Goal: Communication & Community: Answer question/provide support

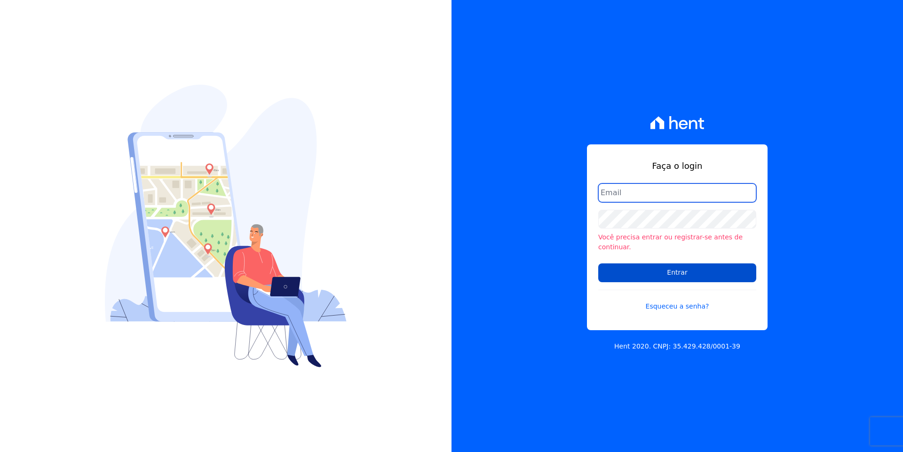
type input "[EMAIL_ADDRESS][DOMAIN_NAME]"
click at [680, 268] on input "Entrar" at bounding box center [677, 272] width 158 height 19
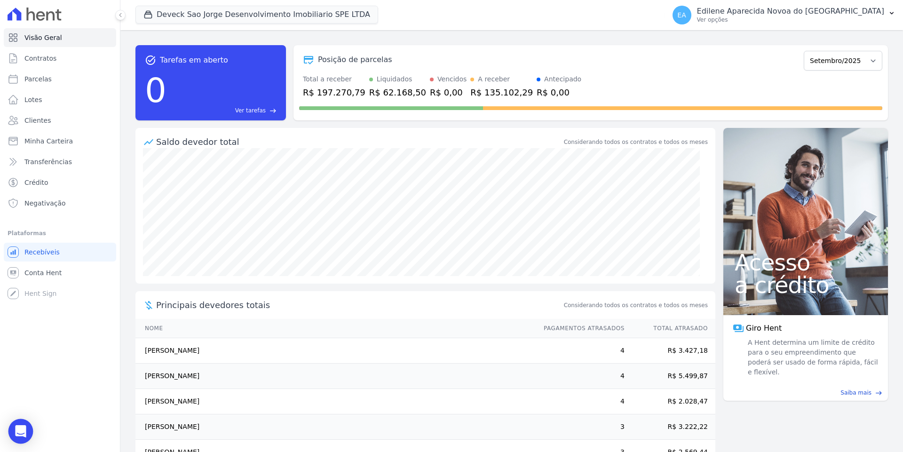
click at [23, 426] on icon "Open Intercom Messenger" at bounding box center [21, 431] width 12 height 12
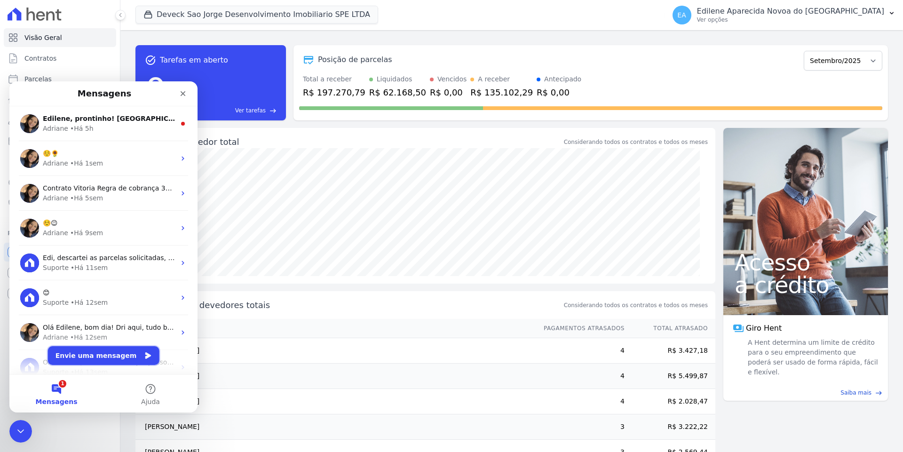
click at [99, 355] on button "Envie uma mensagem" at bounding box center [103, 355] width 111 height 19
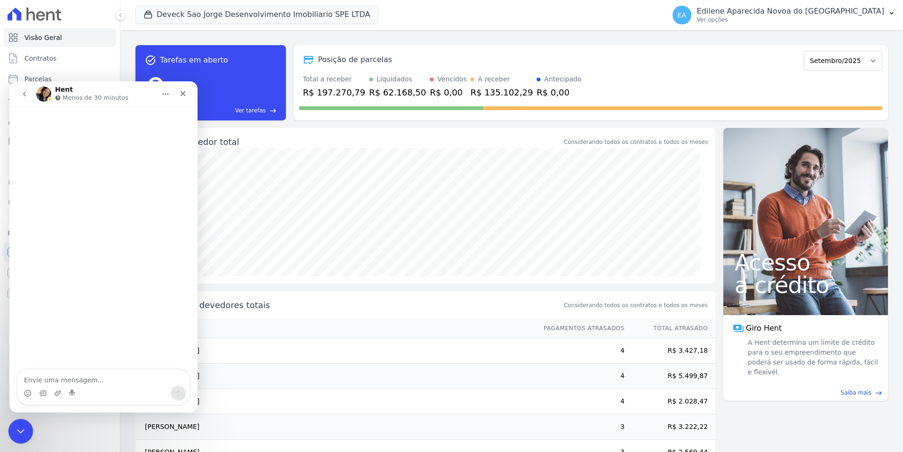
click at [19, 429] on icon "Encerramento do Messenger da Intercom" at bounding box center [19, 429] width 11 height 11
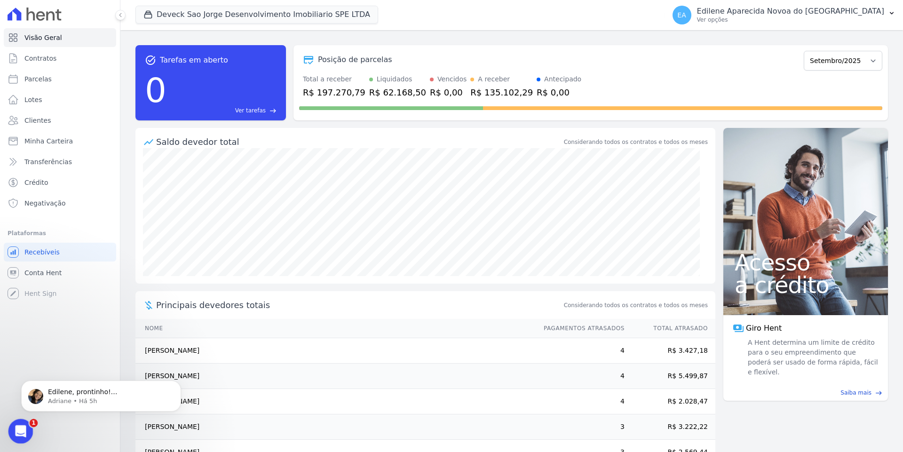
click at [20, 432] on icon "Abertura do Messenger da Intercom" at bounding box center [20, 430] width 16 height 16
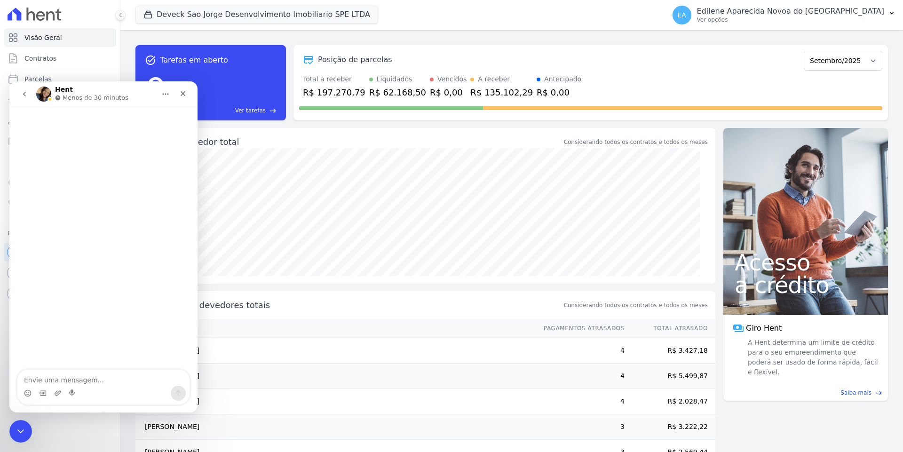
click at [93, 95] on p "Menos de 30 minutos" at bounding box center [96, 97] width 66 height 9
click at [19, 430] on icon "Encerramento do Messenger da Intercom" at bounding box center [19, 429] width 11 height 11
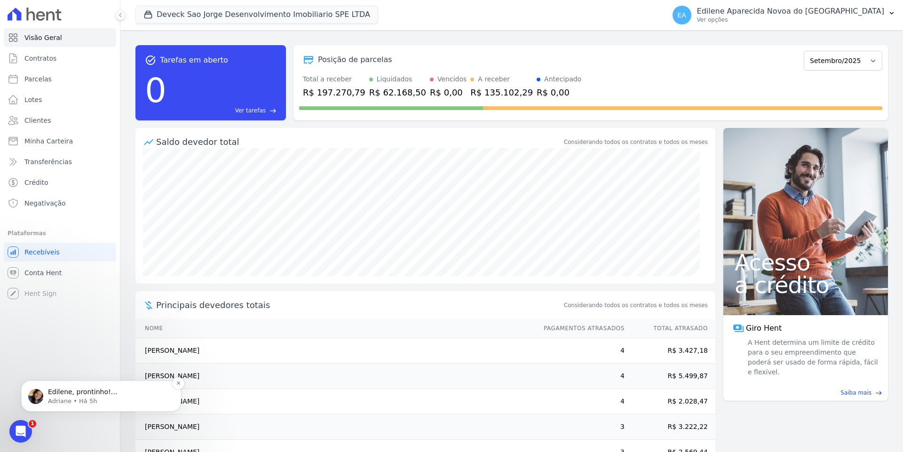
click at [71, 401] on p "Adriane • Há 5h" at bounding box center [108, 401] width 121 height 8
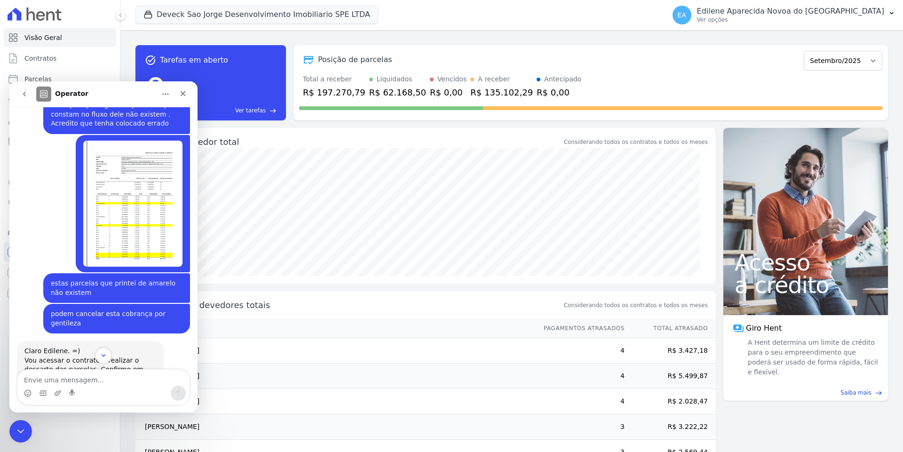
scroll to position [293, 0]
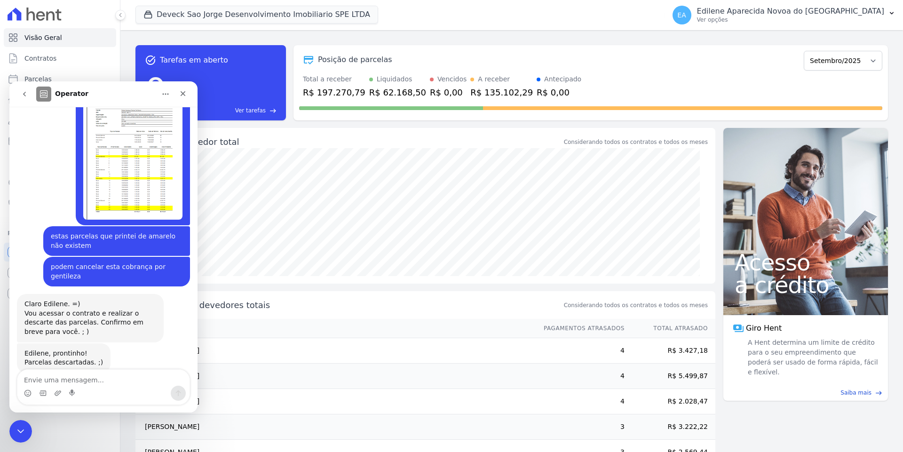
click at [73, 379] on textarea "Envie uma mensagem..." at bounding box center [103, 378] width 172 height 16
type textarea "obrigado"
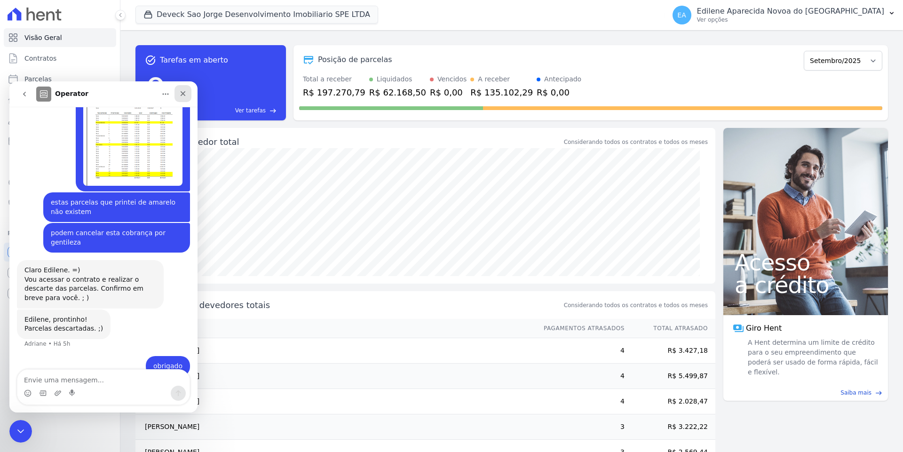
click at [183, 90] on icon "Fechar" at bounding box center [183, 94] width 8 height 8
